Goal: Transaction & Acquisition: Purchase product/service

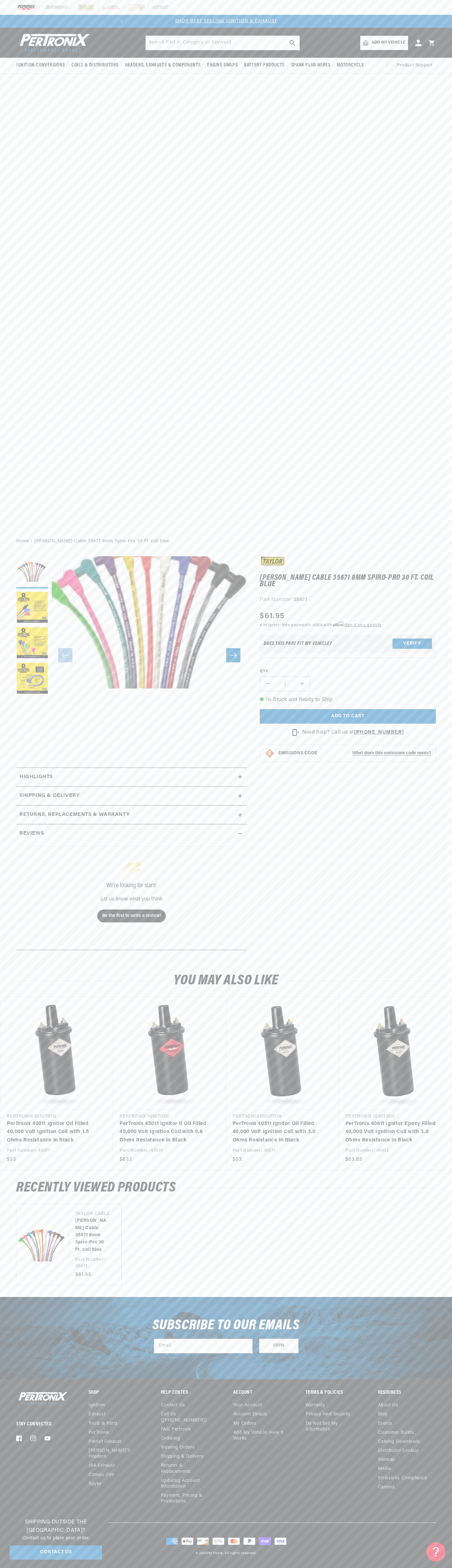
click at [211, 24] on p "SHOP BEST SELLING IGNITION & EXHAUST" at bounding box center [226, 21] width 196 height 7
click at [420, 1276] on ul "Vendor Taylor Cable Taylor Cable 35671 8mm Spiro-Pro 30 Ft. coil blue Part Numb…" at bounding box center [226, 1245] width 420 height 82
click at [226, 1567] on html "Skip to content Your cart Your cart is empty Get the right parts the first time…" at bounding box center [226, 784] width 452 height 1568
click at [19, 624] on button "Load image 2 in gallery view" at bounding box center [32, 607] width 32 height 32
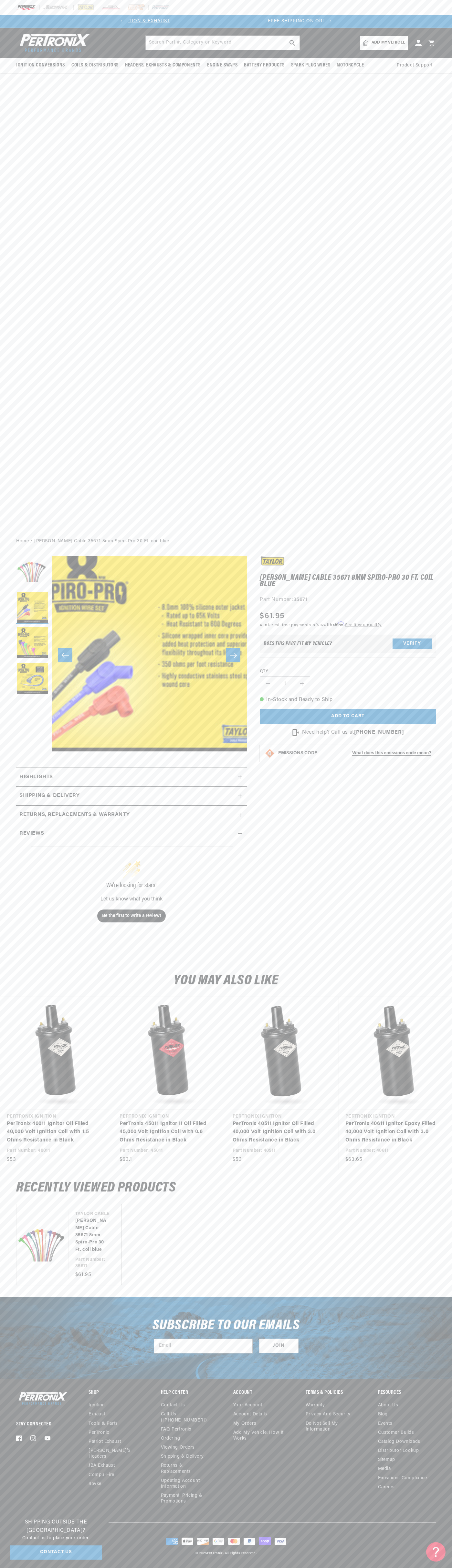
scroll to position [0, 196]
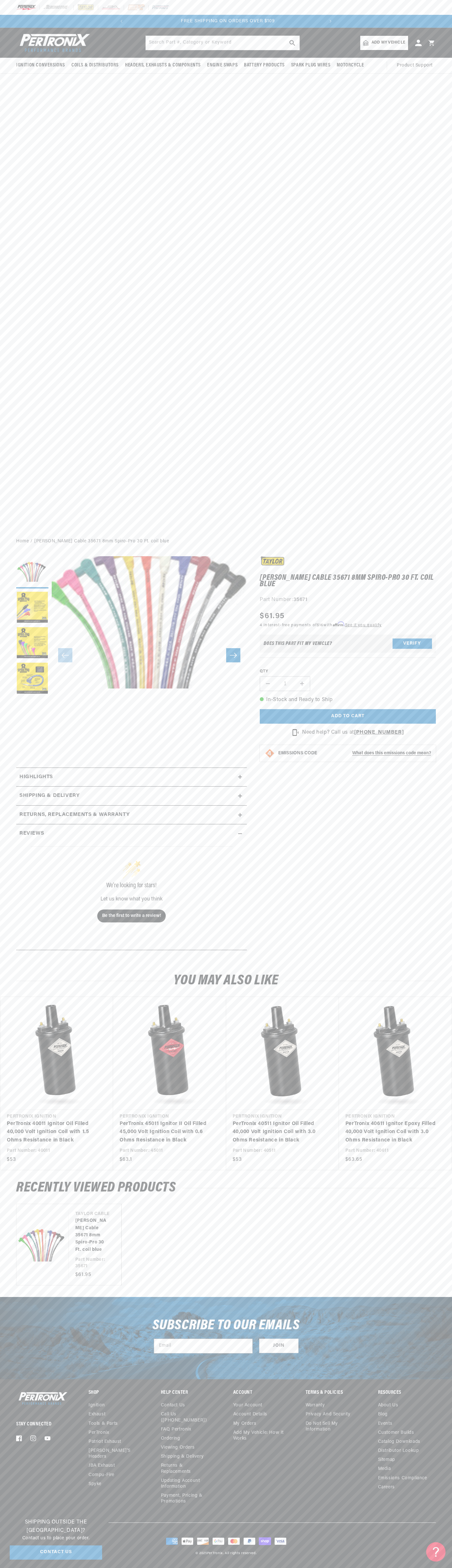
scroll to position [0, 196]
